Goal: Information Seeking & Learning: Learn about a topic

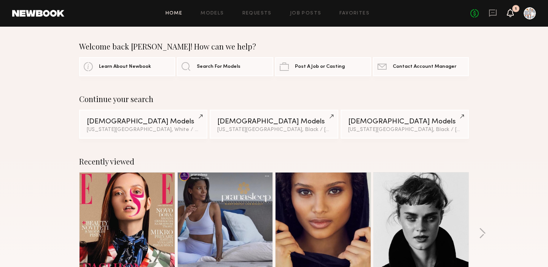
click at [511, 12] on icon at bounding box center [510, 12] width 6 height 5
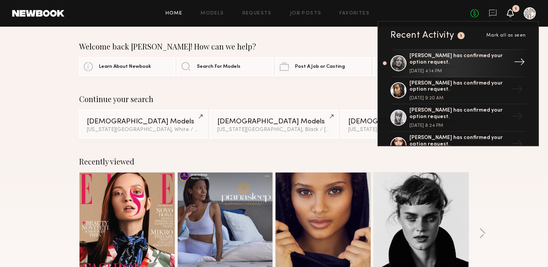
click at [435, 54] on div "Rebecca H. has confirmed your option request." at bounding box center [458, 59] width 99 height 13
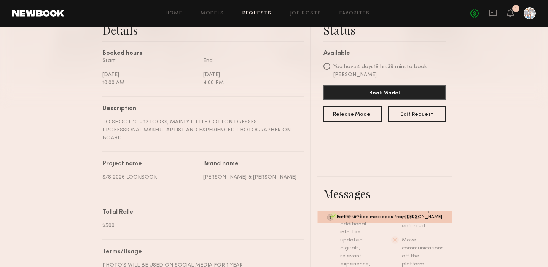
scroll to position [210, 0]
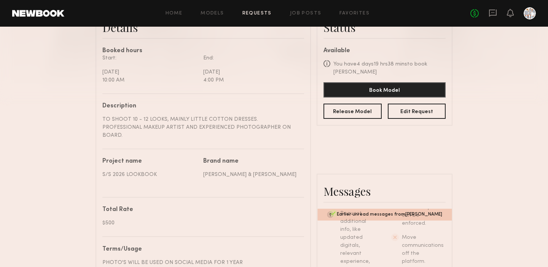
click at [388, 209] on div "Earlier unread messages from Rebecca H." at bounding box center [384, 215] width 134 height 12
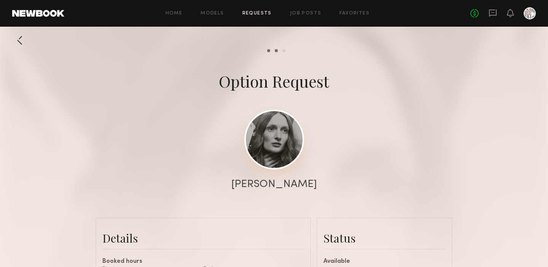
scroll to position [0, 0]
click at [276, 135] on link at bounding box center [274, 140] width 60 height 60
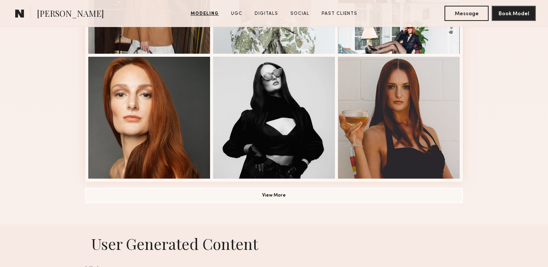
scroll to position [543, 0]
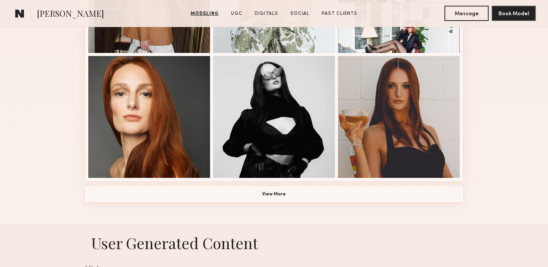
click at [275, 194] on button "View More" at bounding box center [274, 193] width 378 height 15
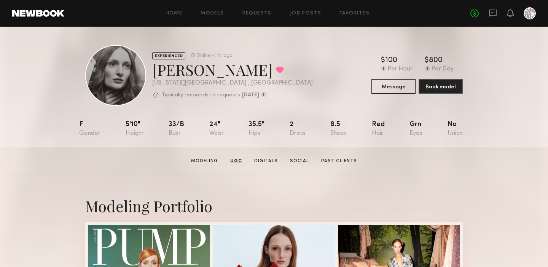
scroll to position [0, 0]
click at [261, 11] on link "Requests" at bounding box center [256, 13] width 29 height 5
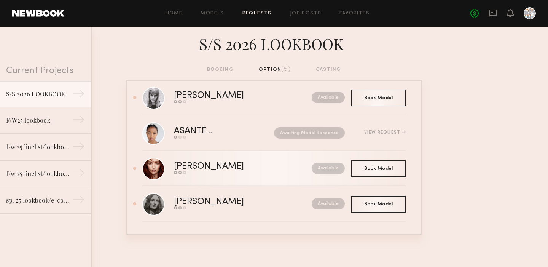
click at [185, 164] on div "[PERSON_NAME]" at bounding box center [226, 166] width 104 height 9
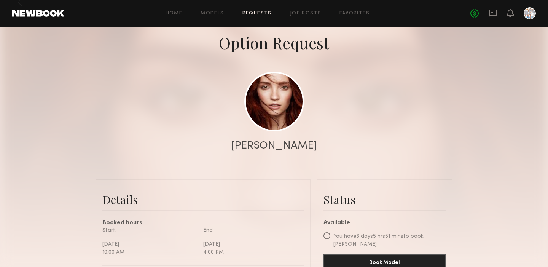
scroll to position [56, 0]
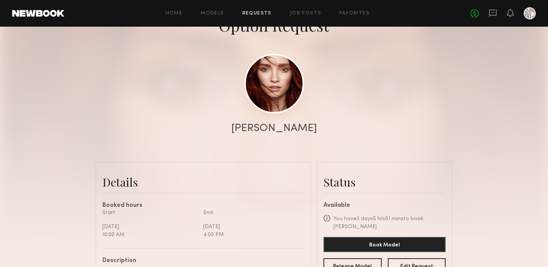
click at [263, 88] on link at bounding box center [274, 84] width 60 height 60
click at [260, 12] on link "Requests" at bounding box center [256, 13] width 29 height 5
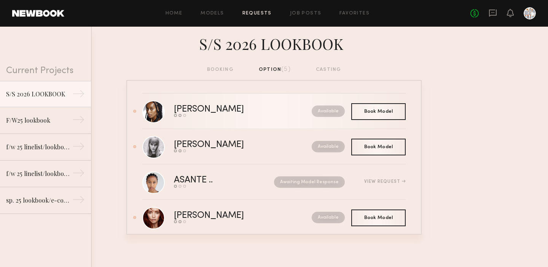
click at [201, 108] on div "[PERSON_NAME]" at bounding box center [226, 109] width 104 height 9
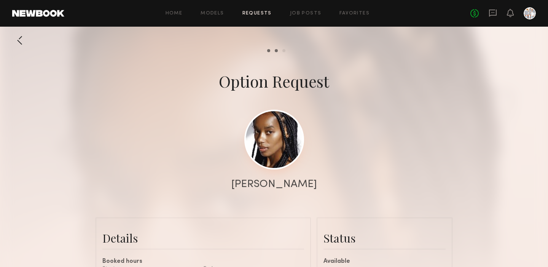
click at [266, 130] on link at bounding box center [274, 140] width 60 height 60
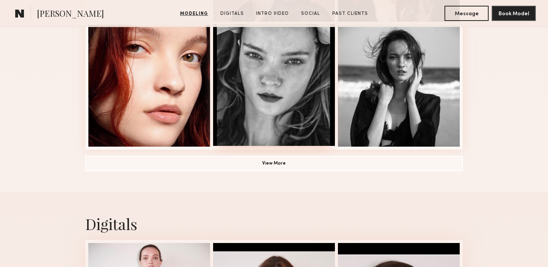
scroll to position [574, 0]
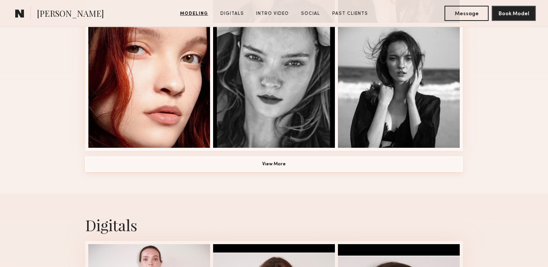
click at [272, 163] on button "View More" at bounding box center [274, 163] width 378 height 15
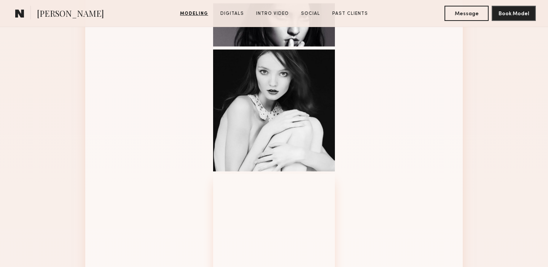
scroll to position [800, 0]
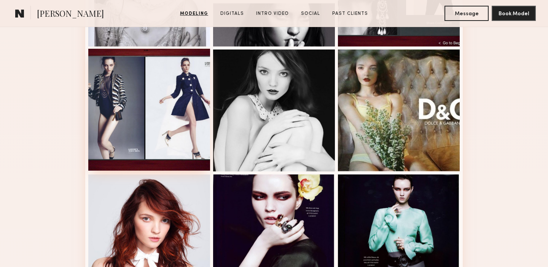
click at [185, 102] on div at bounding box center [149, 110] width 122 height 122
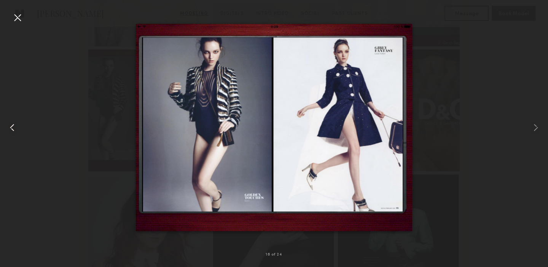
click at [12, 124] on common-icon at bounding box center [12, 127] width 12 height 12
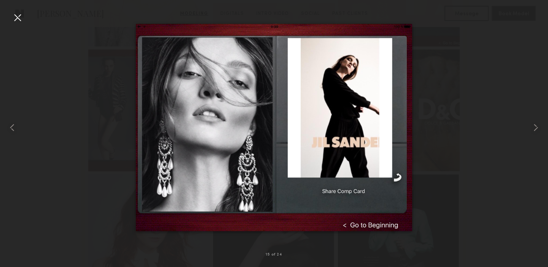
click at [18, 16] on div at bounding box center [17, 17] width 12 height 12
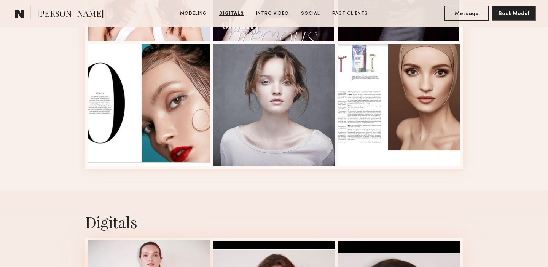
scroll to position [1049, 0]
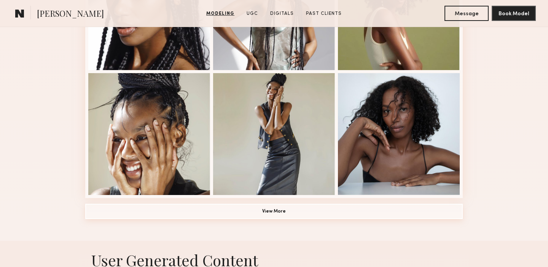
scroll to position [525, 0]
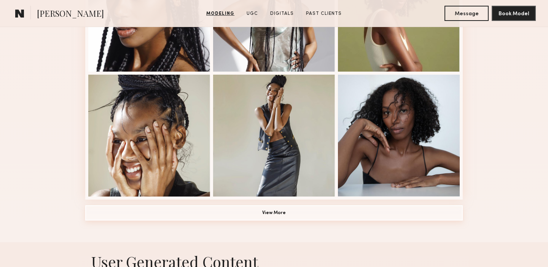
click at [277, 213] on button "View More" at bounding box center [274, 212] width 378 height 15
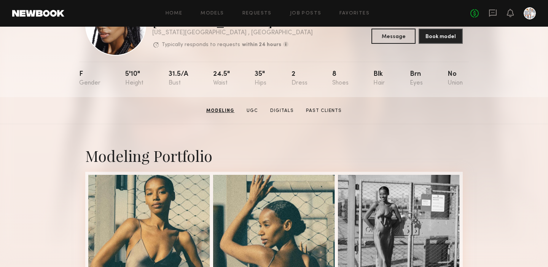
scroll to position [47, 0]
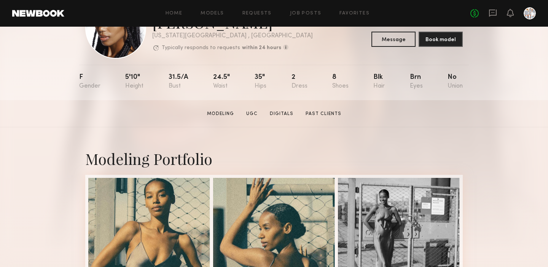
click at [279, 110] on section "Modeling UGC Digitals Past Clients" at bounding box center [274, 114] width 140 height 8
click at [283, 113] on link "Digitals" at bounding box center [282, 113] width 30 height 7
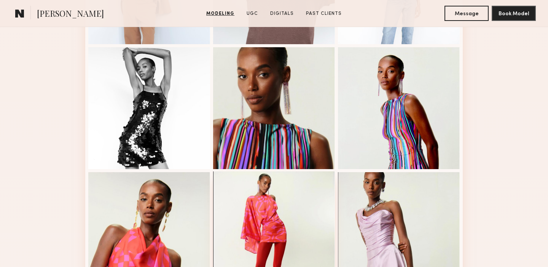
scroll to position [926, 0]
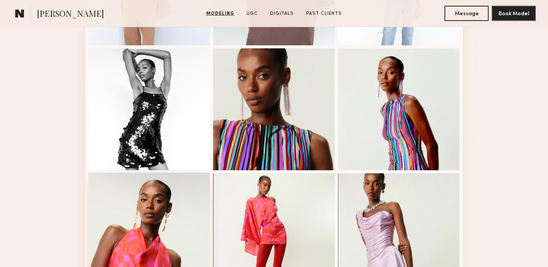
click at [147, 215] on div at bounding box center [149, 233] width 122 height 122
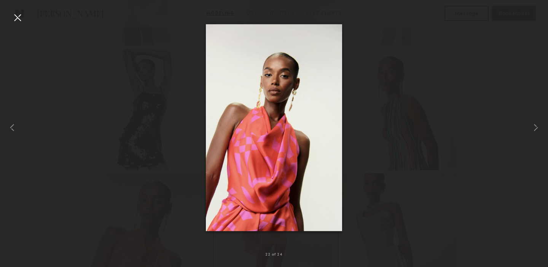
click at [19, 16] on div at bounding box center [17, 17] width 12 height 12
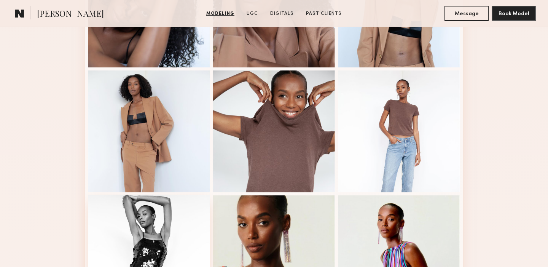
scroll to position [766, 0]
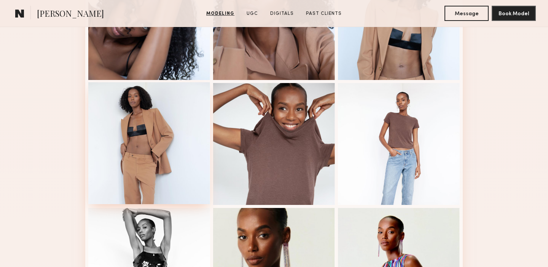
click at [143, 130] on div at bounding box center [149, 143] width 122 height 122
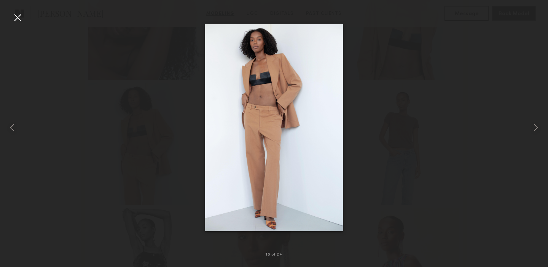
click at [18, 17] on div at bounding box center [17, 17] width 12 height 12
